Goal: Task Accomplishment & Management: Complete application form

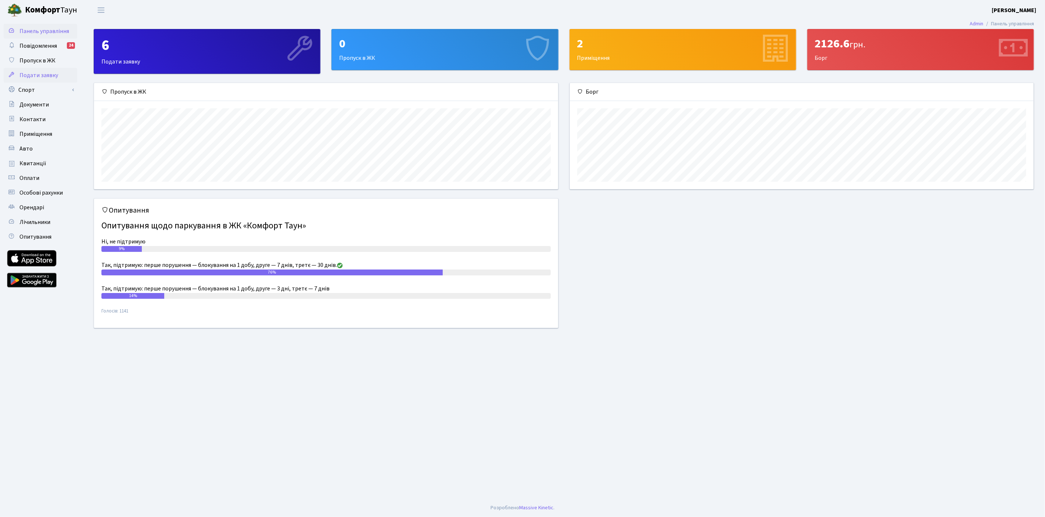
scroll to position [106, 464]
click at [32, 76] on span "Подати заявку" at bounding box center [38, 75] width 39 height 8
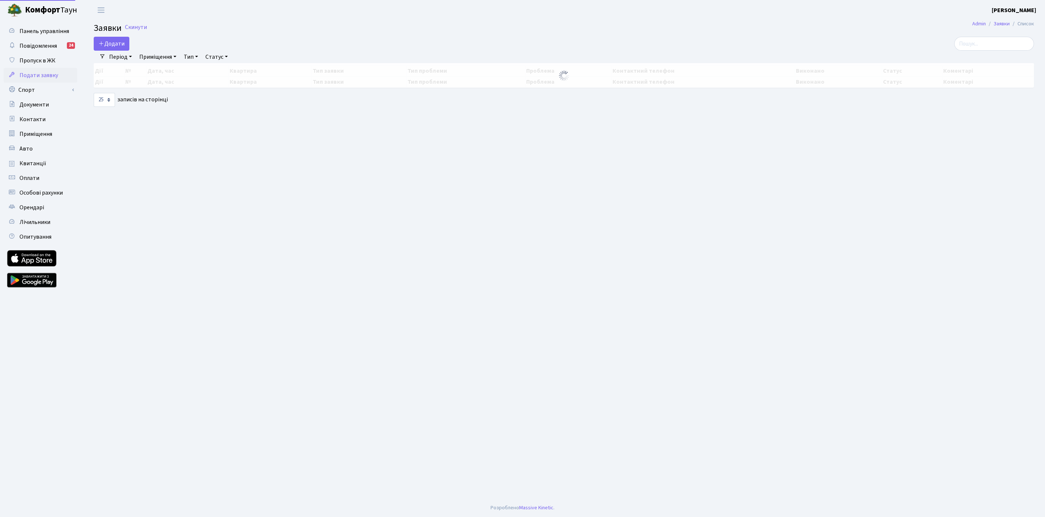
select select "25"
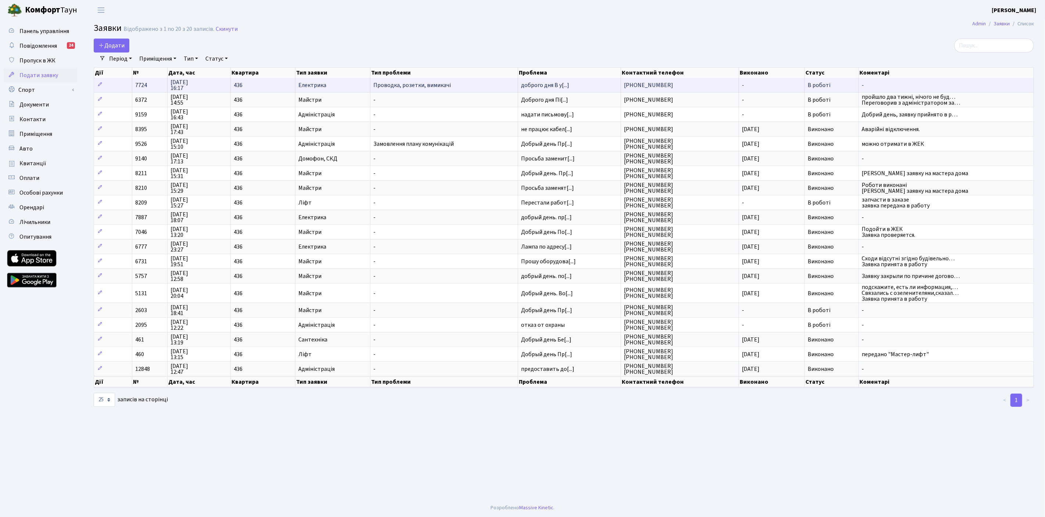
click at [319, 84] on span "Електрика" at bounding box center [332, 85] width 69 height 6
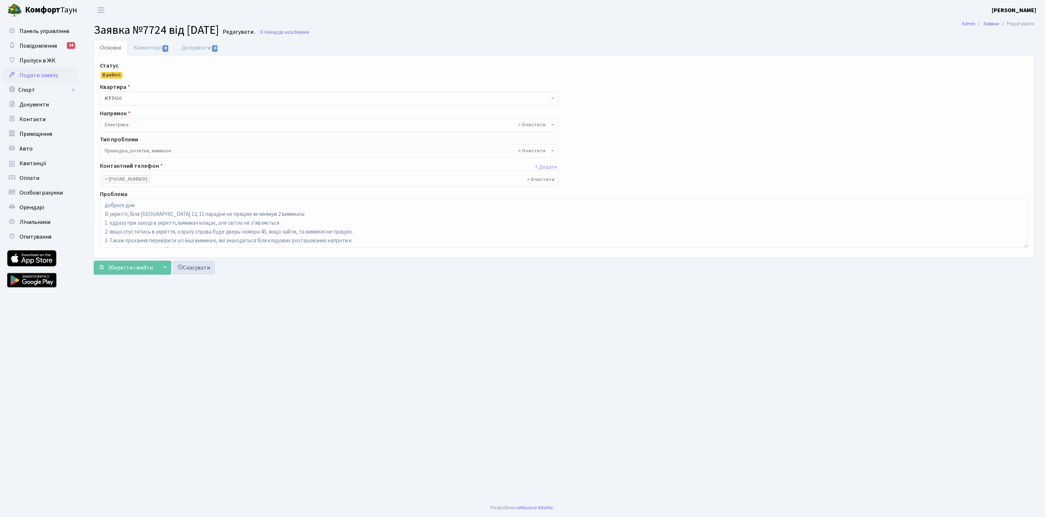
select select "25"
